Goal: Transaction & Acquisition: Purchase product/service

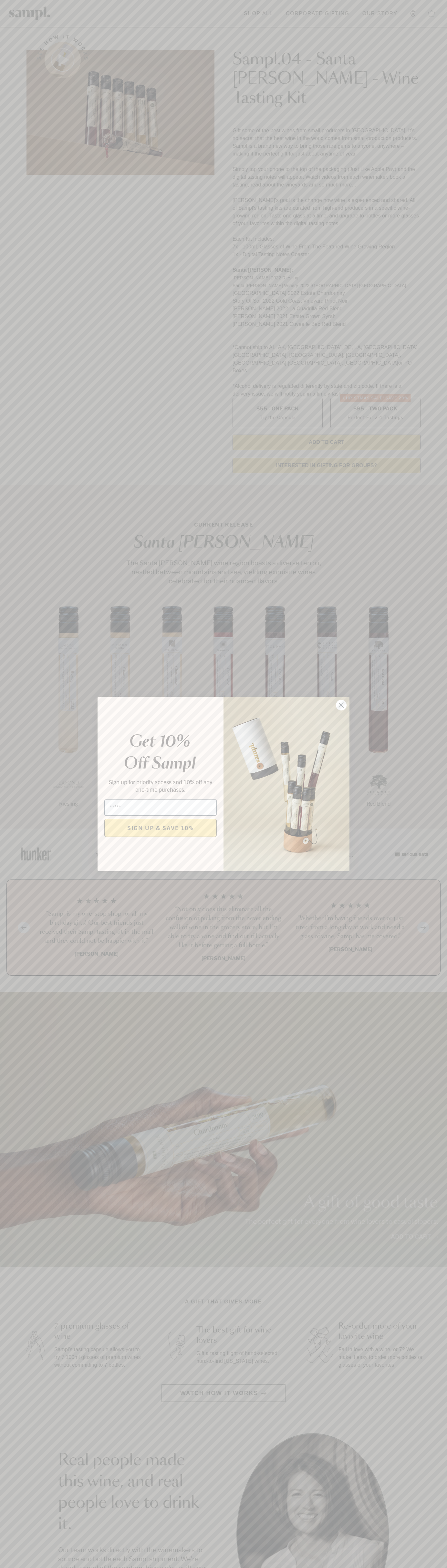
click at [341, 705] on icon "Close dialog" at bounding box center [341, 705] width 4 height 4
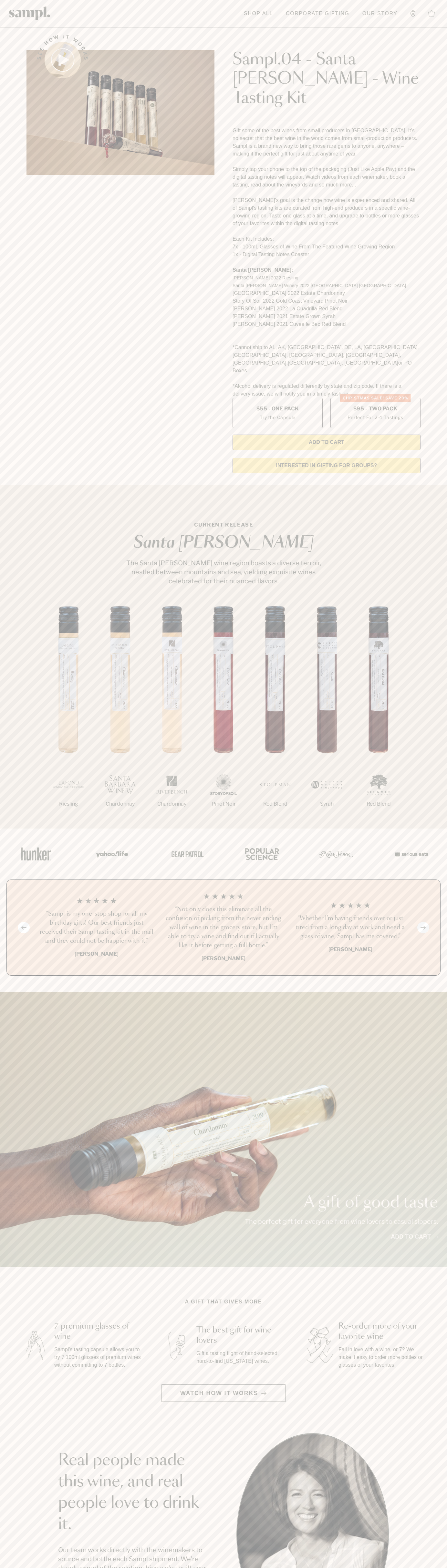
click at [264, 12] on link "Shop All" at bounding box center [258, 13] width 35 height 14
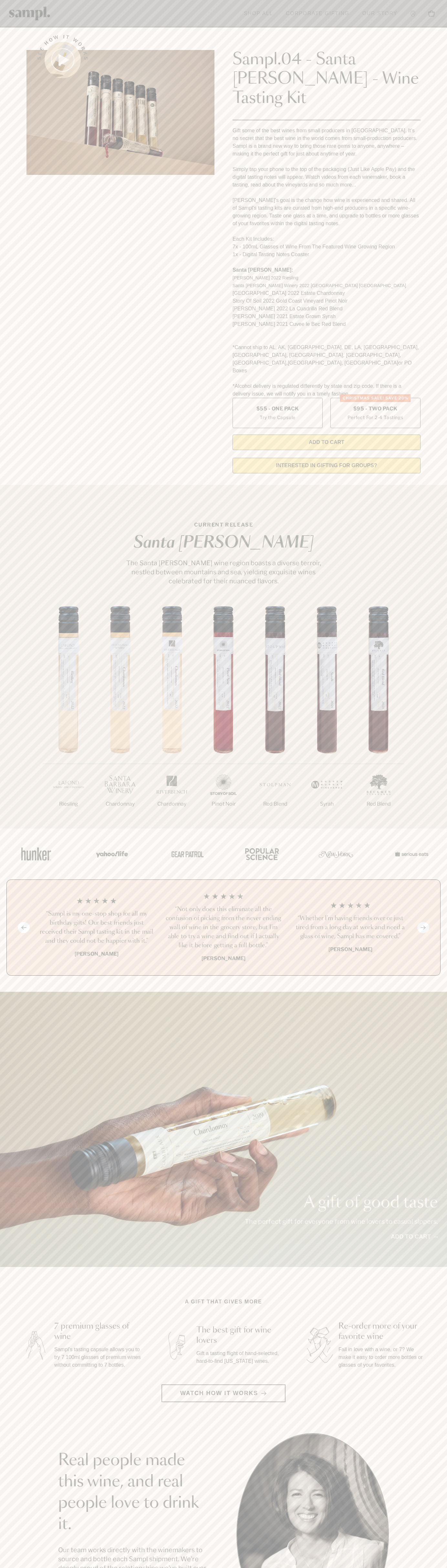
click at [102, 1567] on html "Skip to main content Toggle navigation menu Shop All Corporate Gifting Our Stor…" at bounding box center [224, 1304] width 447 height 2608
click at [12, 1433] on section "Real people made this wine, and real people love to drink it. Our team works di…" at bounding box center [224, 1533] width 447 height 201
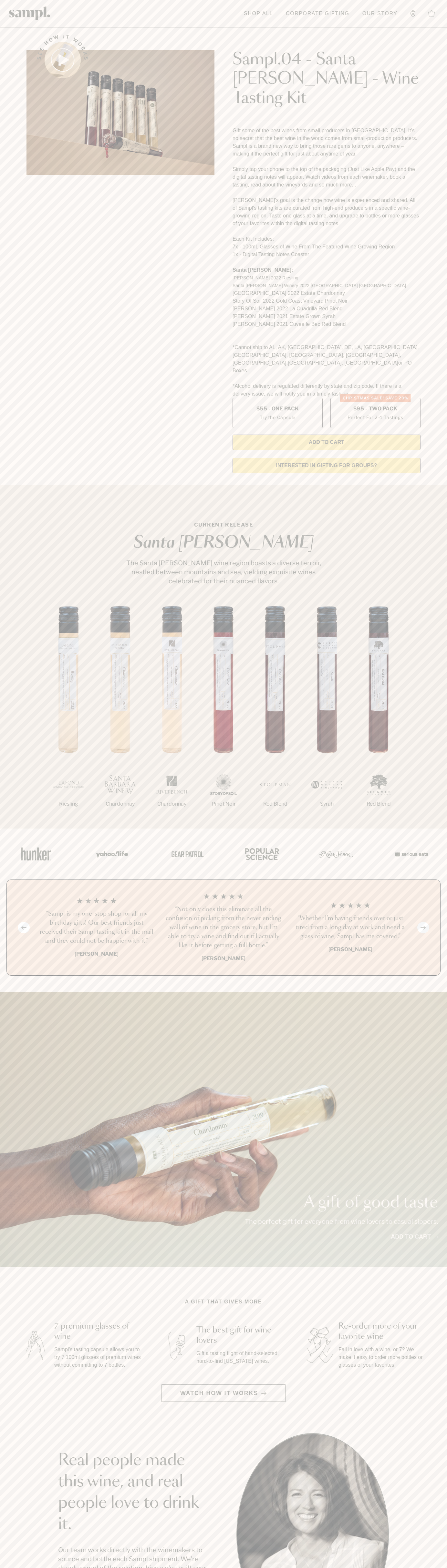
click at [375, 398] on label "Christmas SALE! Save 20% $95 - Two Pack Perfect For 2-4 Tastings" at bounding box center [375, 413] width 90 height 30
